Goal: Entertainment & Leisure: Consume media (video, audio)

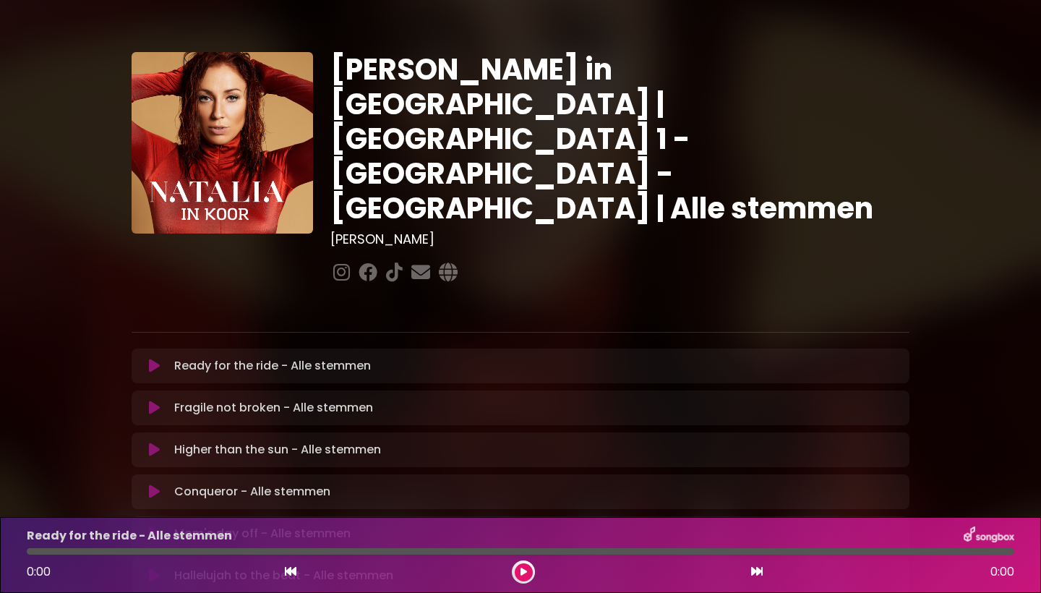
click at [153, 359] on icon at bounding box center [154, 366] width 11 height 14
click at [525, 571] on icon at bounding box center [523, 571] width 7 height 9
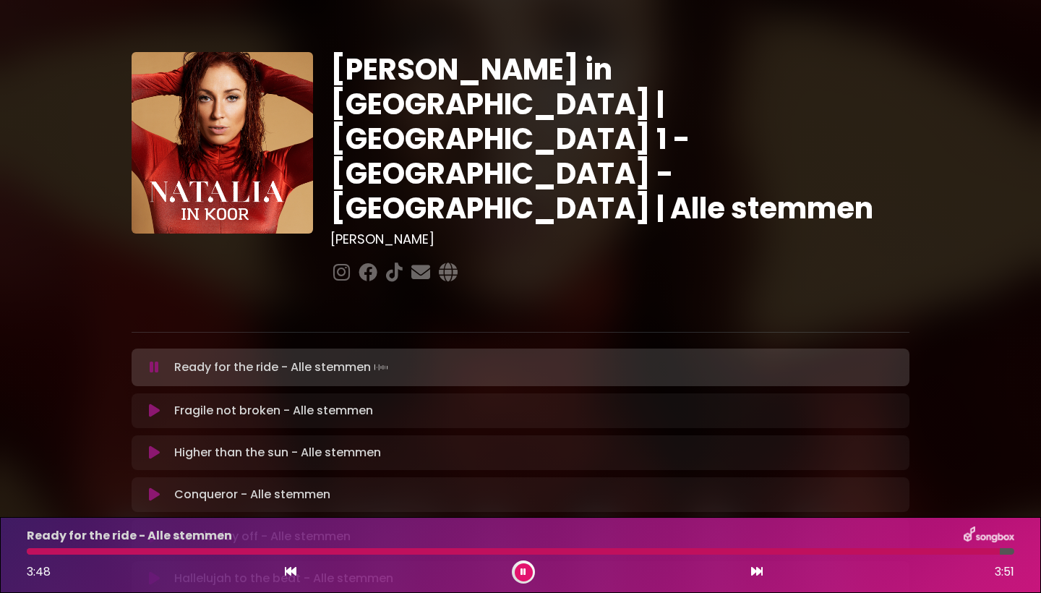
click at [159, 403] on icon at bounding box center [154, 410] width 11 height 14
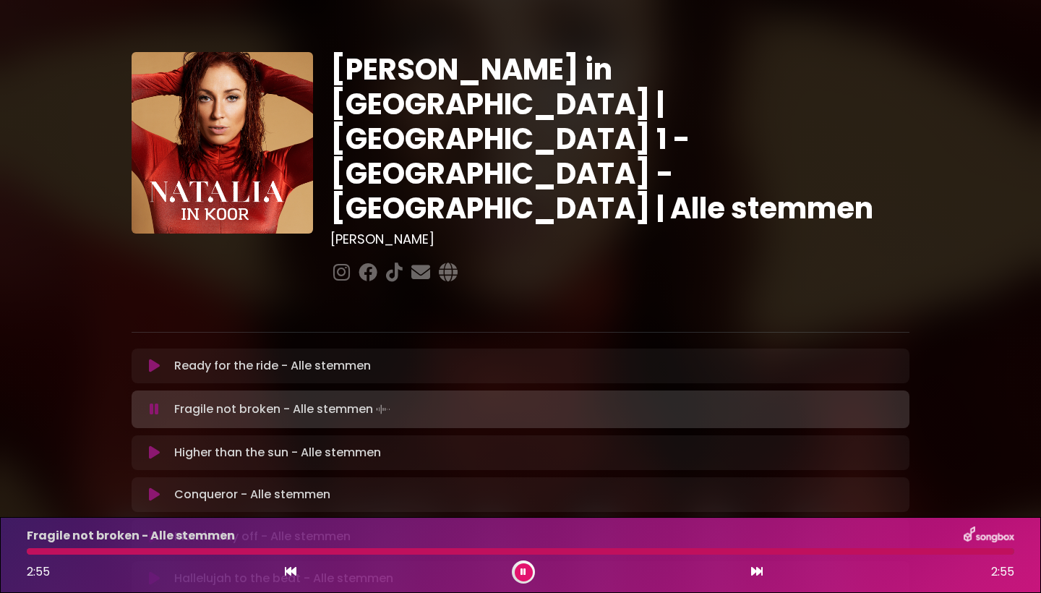
click at [156, 445] on icon at bounding box center [154, 452] width 11 height 14
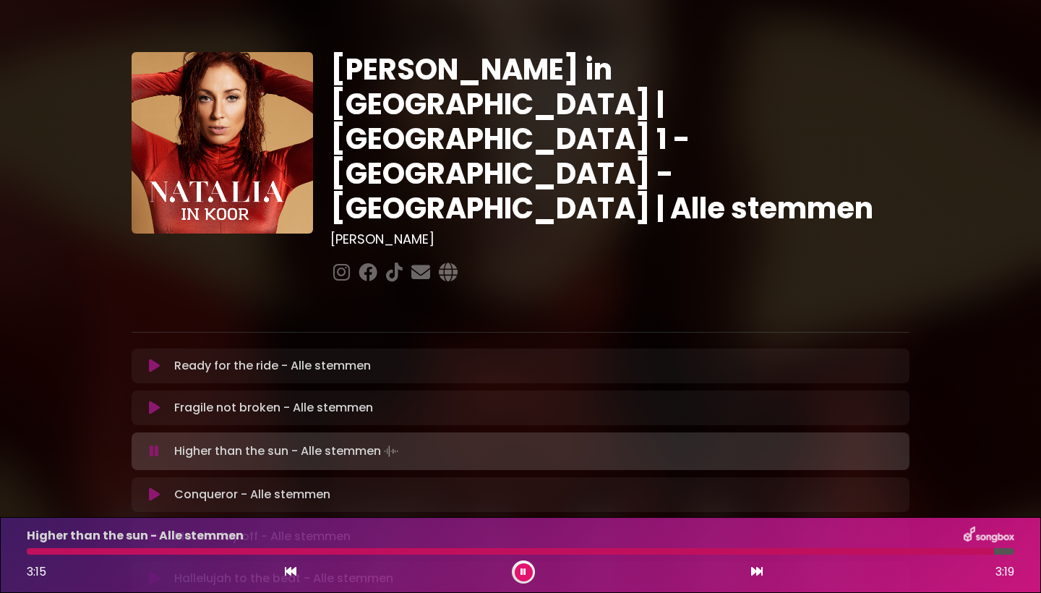
click at [890, 551] on div at bounding box center [510, 551] width 967 height 7
click at [158, 487] on icon at bounding box center [154, 494] width 11 height 14
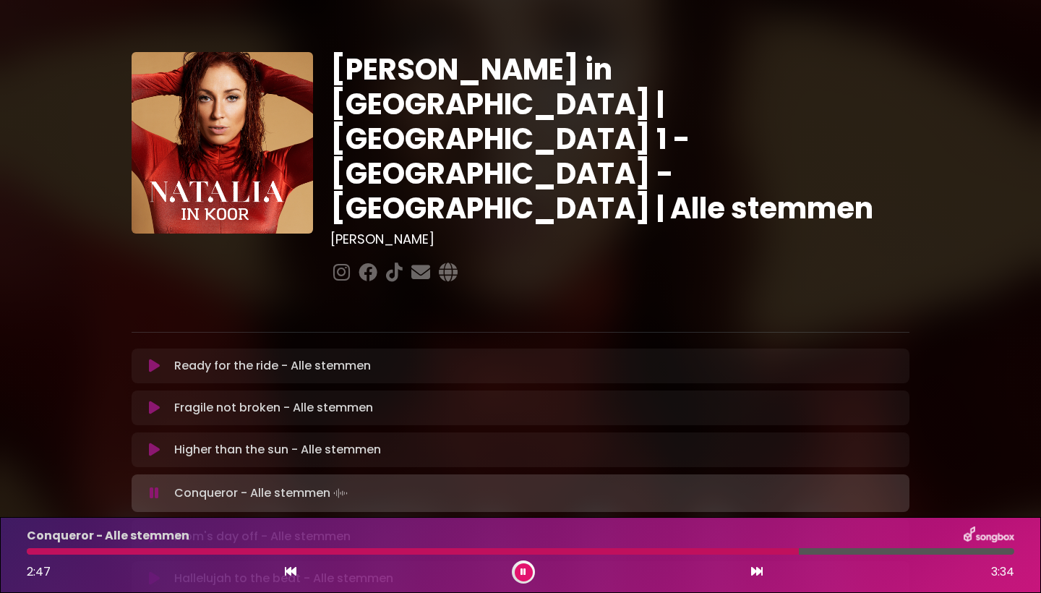
click at [648, 551] on div at bounding box center [413, 551] width 772 height 7
click at [648, 551] on div at bounding box center [338, 551] width 623 height 7
click at [919, 552] on div at bounding box center [489, 551] width 924 height 7
click at [882, 555] on div "Conqueror - Alle stemmen 3:18 3:34" at bounding box center [520, 554] width 1005 height 57
click at [881, 554] on div at bounding box center [489, 551] width 925 height 7
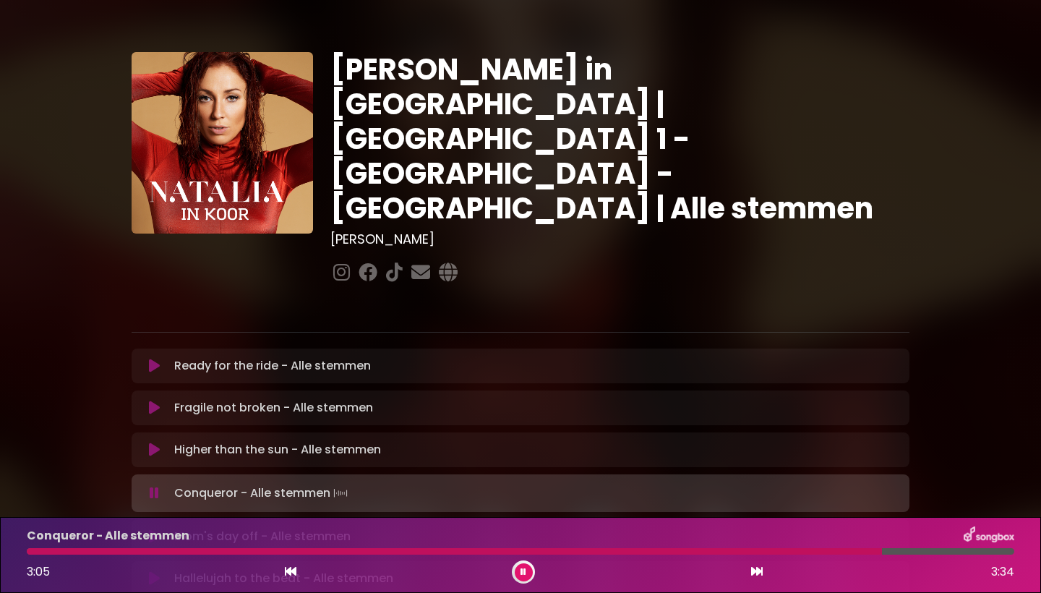
click at [881, 554] on div at bounding box center [454, 551] width 855 height 7
click at [156, 529] on icon at bounding box center [154, 536] width 11 height 14
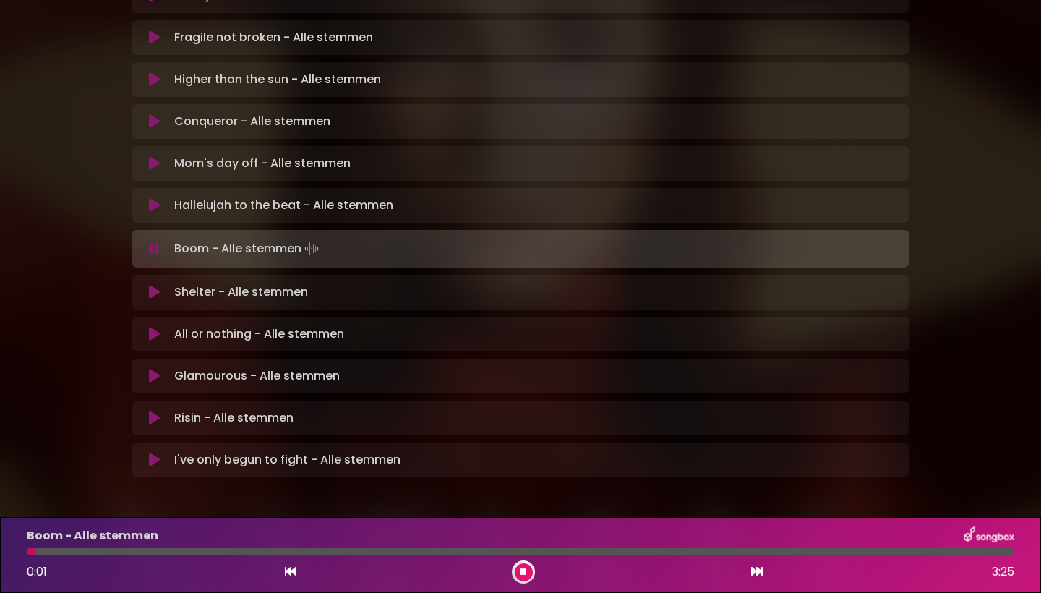
scroll to position [369, 0]
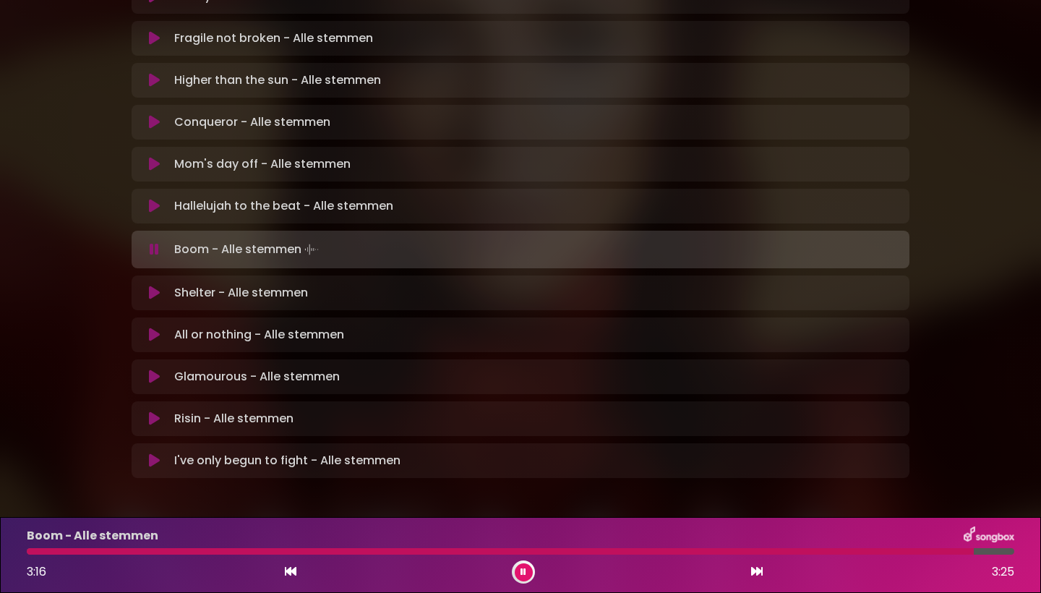
click at [156, 286] on icon at bounding box center [154, 293] width 11 height 14
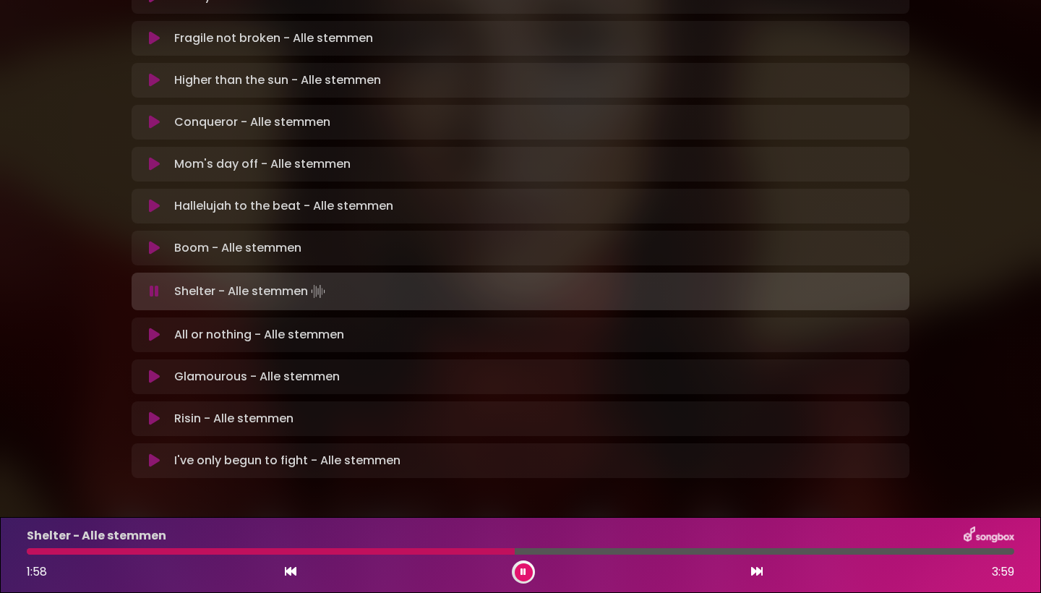
click at [452, 552] on div at bounding box center [271, 551] width 488 height 7
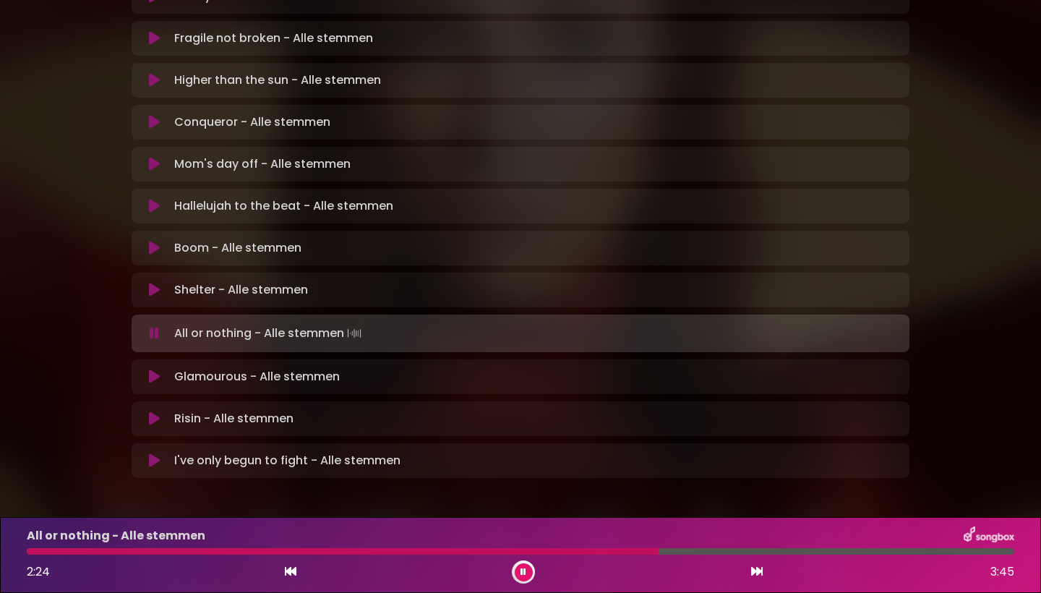
click at [596, 552] on div at bounding box center [343, 551] width 632 height 7
click at [151, 369] on icon at bounding box center [154, 376] width 11 height 14
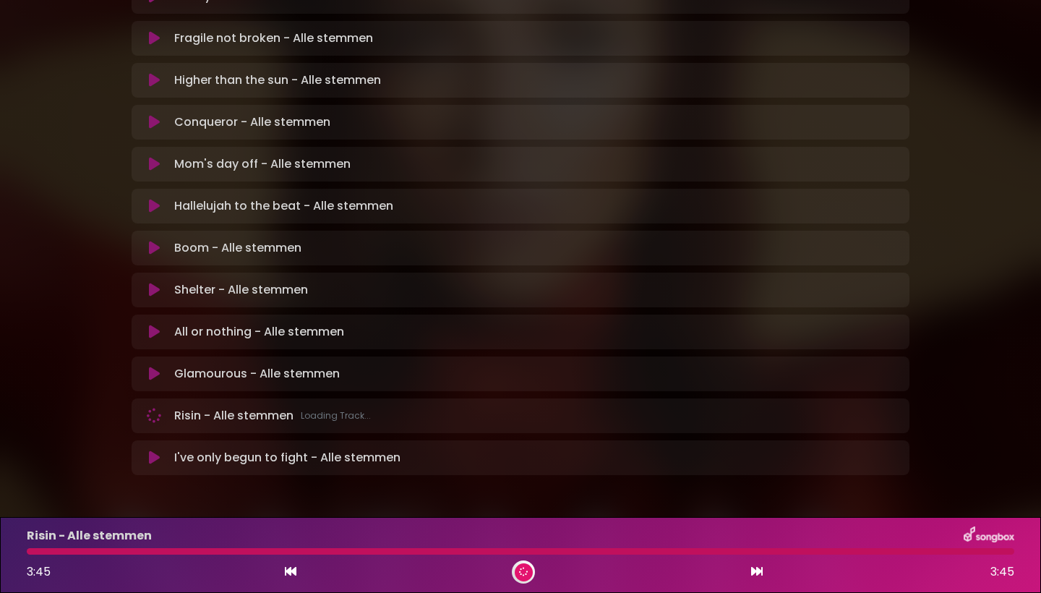
click at [155, 406] on icon at bounding box center [154, 416] width 20 height 20
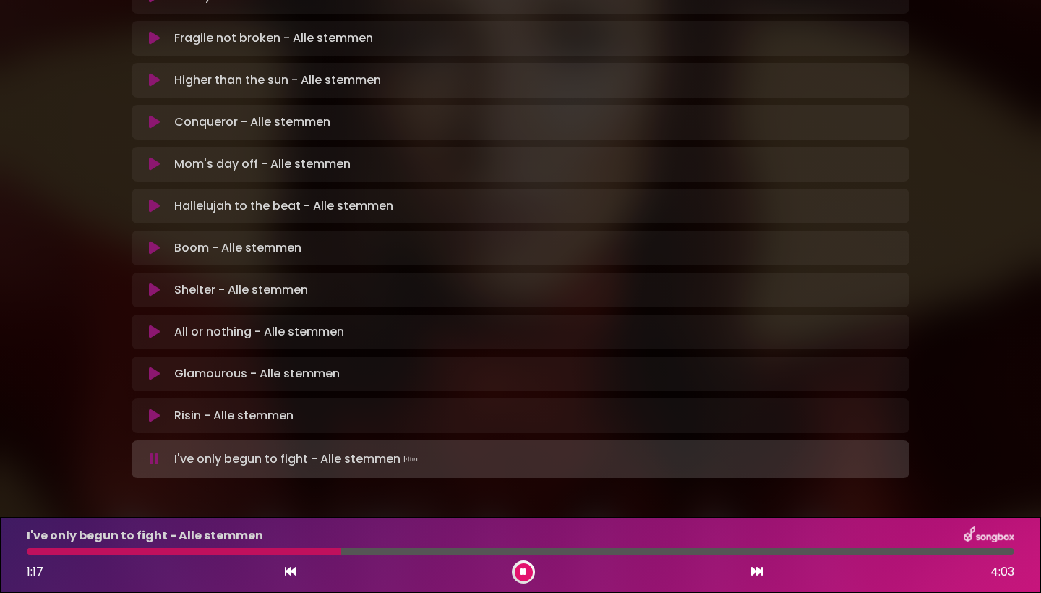
click at [228, 554] on div at bounding box center [184, 551] width 314 height 7
click at [205, 553] on div at bounding box center [203, 551] width 352 height 7
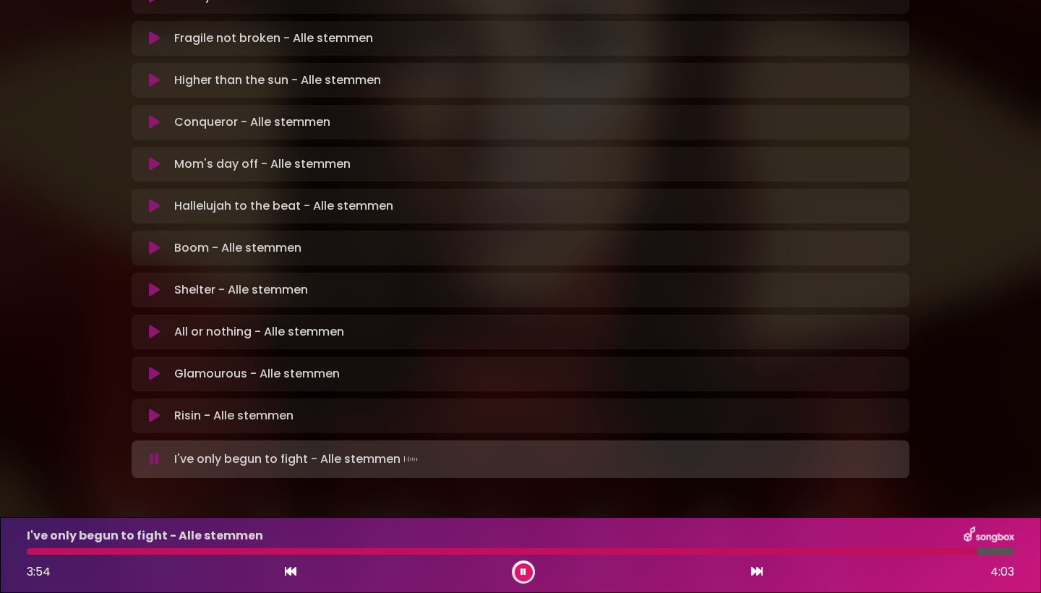
click at [734, 553] on div at bounding box center [502, 551] width 951 height 7
click at [746, 554] on div at bounding box center [464, 551] width 874 height 7
click at [780, 552] on div at bounding box center [520, 551] width 987 height 7
click at [812, 553] on div at bounding box center [465, 551] width 876 height 7
click at [826, 549] on div at bounding box center [459, 551] width 864 height 7
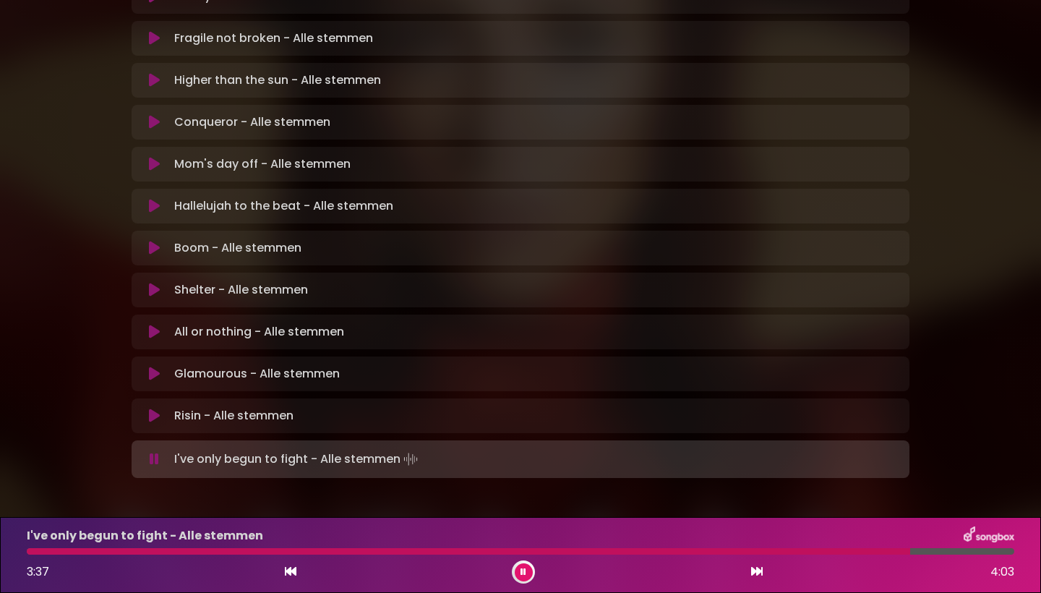
click at [837, 553] on div at bounding box center [468, 551] width 883 height 7
click at [837, 553] on div at bounding box center [460, 551] width 867 height 7
click at [837, 553] on div at bounding box center [456, 551] width 858 height 7
click at [837, 553] on div at bounding box center [464, 551] width 875 height 7
click at [836, 549] on div at bounding box center [459, 551] width 865 height 7
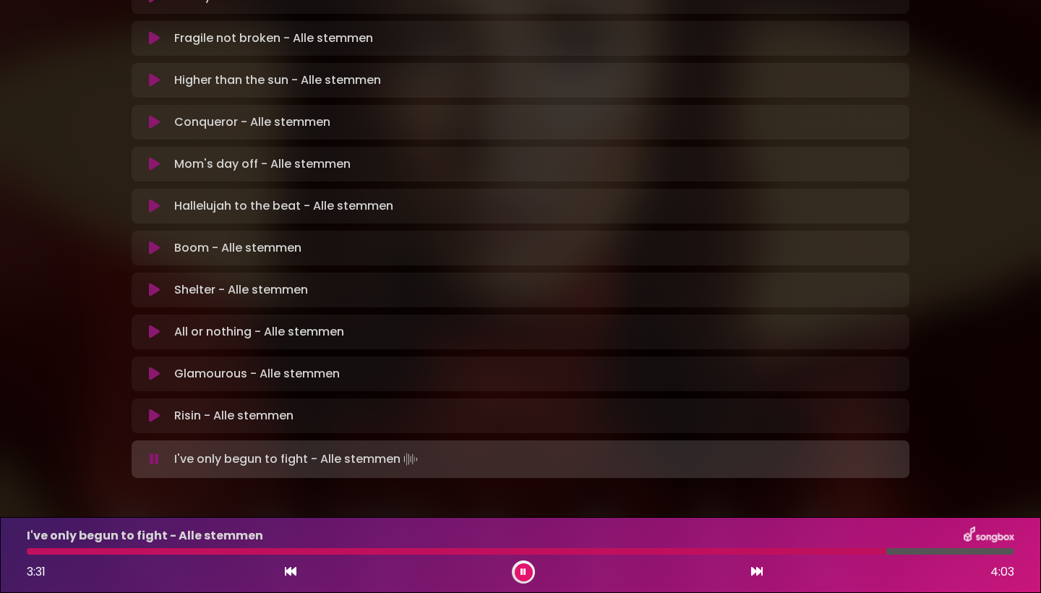
click at [830, 552] on div at bounding box center [457, 551] width 860 height 7
click at [828, 554] on div at bounding box center [451, 551] width 848 height 7
click at [828, 553] on div at bounding box center [487, 551] width 920 height 7
click at [830, 539] on div "I've only begun to fight - Alle stemmen" at bounding box center [520, 535] width 1005 height 19
click at [821, 548] on div at bounding box center [457, 551] width 861 height 7
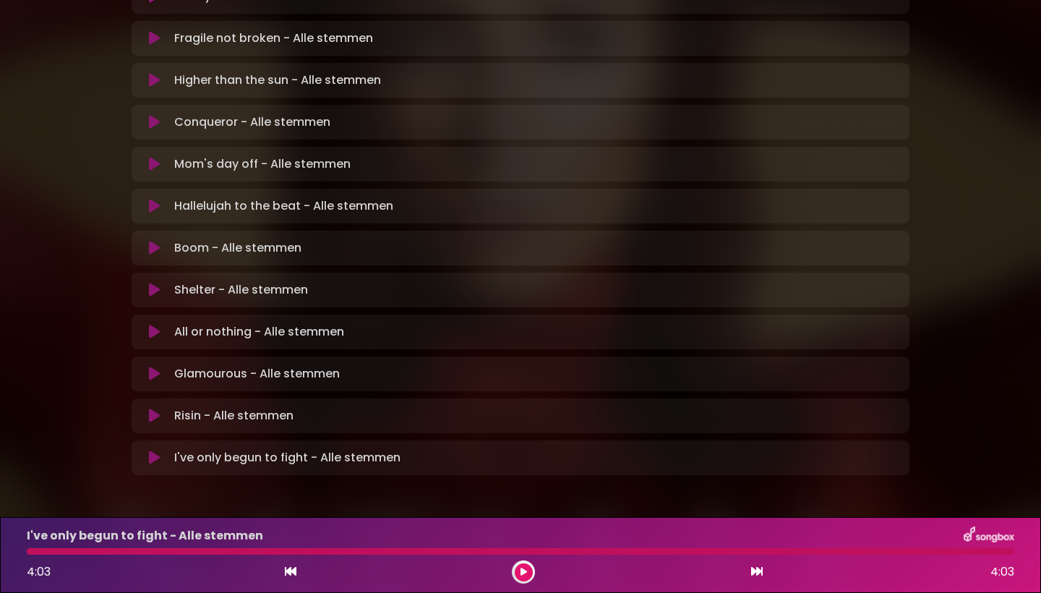
click at [707, 549] on div at bounding box center [520, 551] width 987 height 7
click at [708, 556] on div "I've only begun to fight - Alle stemmen 4:03 4:03" at bounding box center [520, 554] width 1005 height 57
click at [716, 553] on div at bounding box center [520, 551] width 987 height 7
drag, startPoint x: 714, startPoint y: 553, endPoint x: 695, endPoint y: 553, distance: 18.8
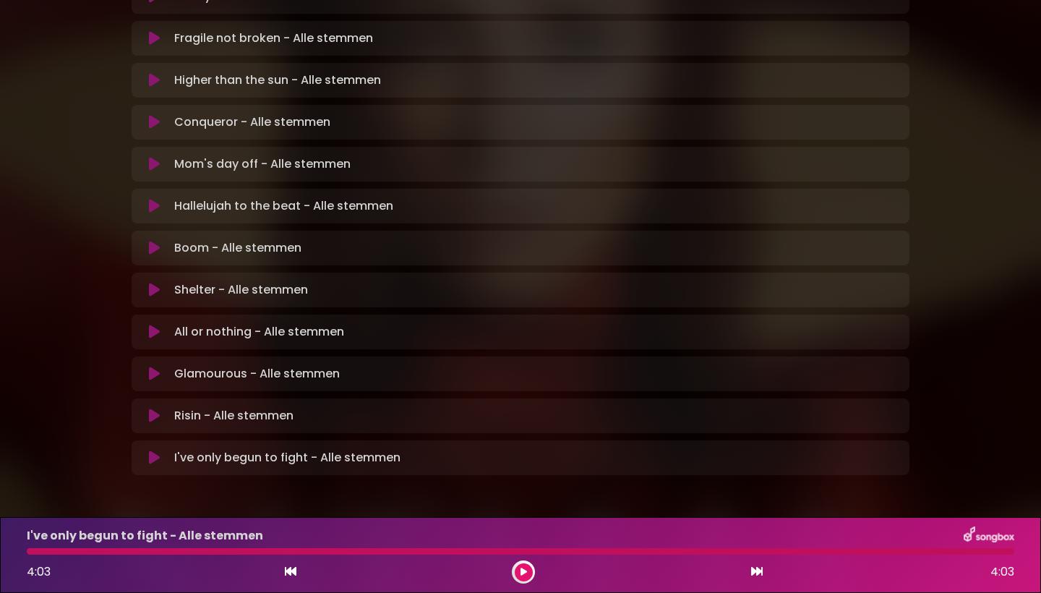
click at [713, 553] on div at bounding box center [520, 551] width 987 height 7
click at [531, 571] on button at bounding box center [524, 572] width 18 height 18
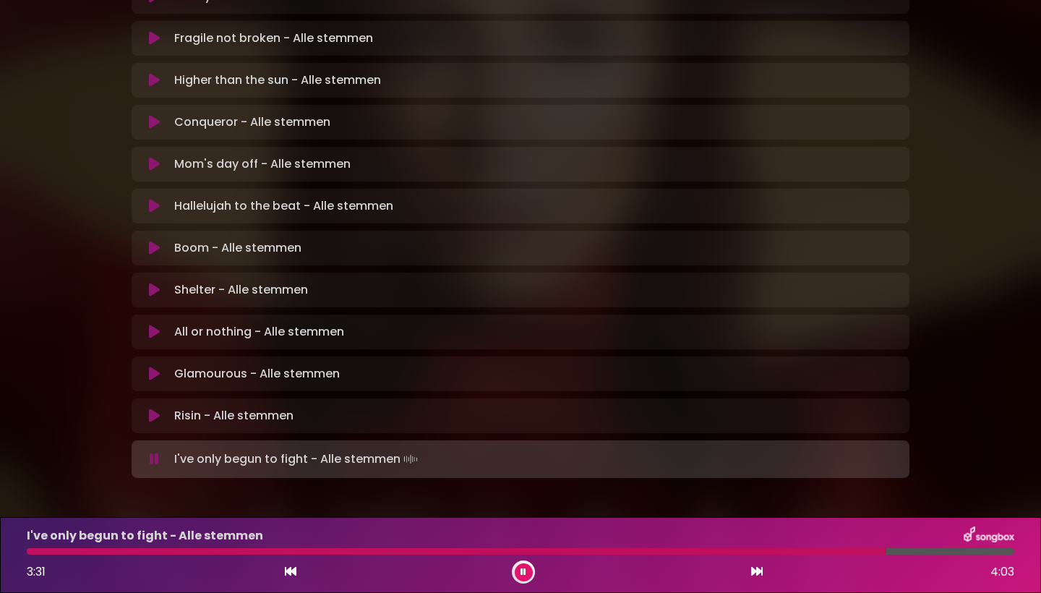
click at [824, 554] on div "I've only begun to fight - Alle stemmen 3:31 4:03" at bounding box center [520, 554] width 1005 height 57
click at [820, 554] on div at bounding box center [460, 551] width 866 height 7
click at [820, 553] on div at bounding box center [457, 551] width 860 height 7
click at [838, 554] on div at bounding box center [509, 551] width 964 height 7
click at [838, 554] on div at bounding box center [455, 551] width 857 height 7
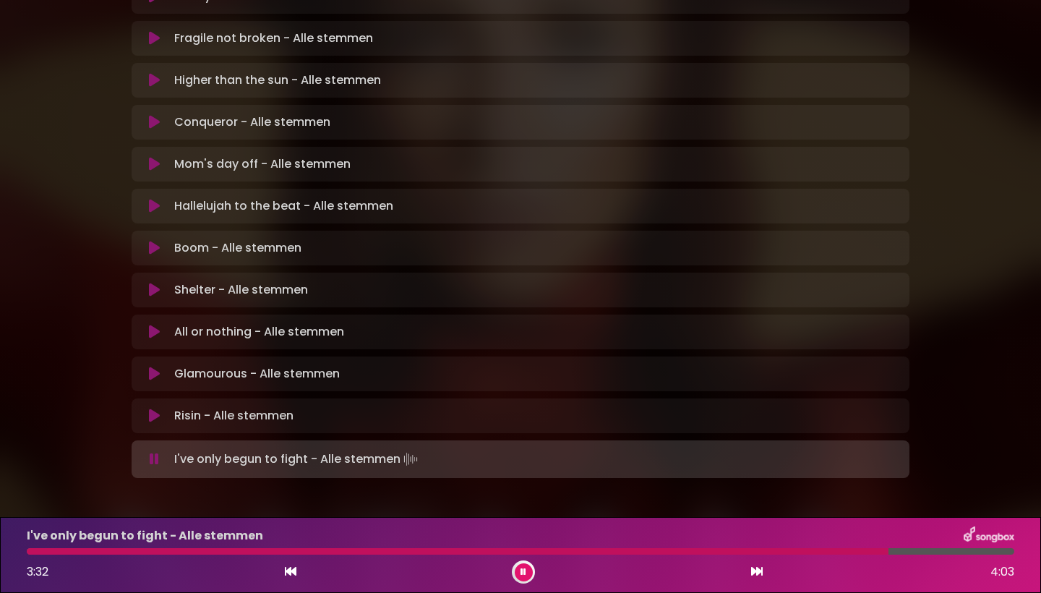
click at [838, 554] on div at bounding box center [458, 551] width 862 height 7
